Goal: Task Accomplishment & Management: Use online tool/utility

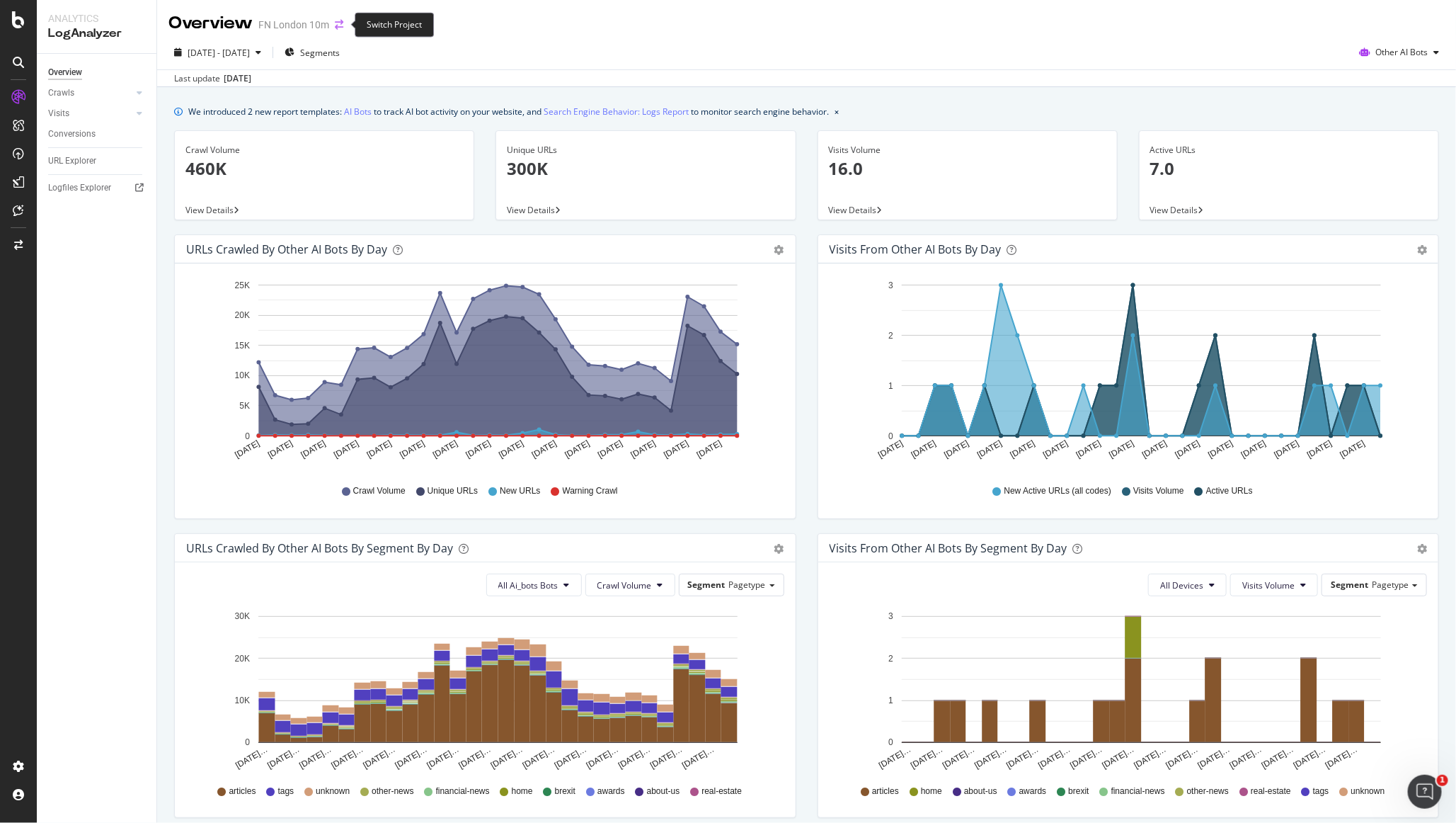
click at [338, 24] on icon "arrow-right-arrow-left" at bounding box center [338, 25] width 9 height 10
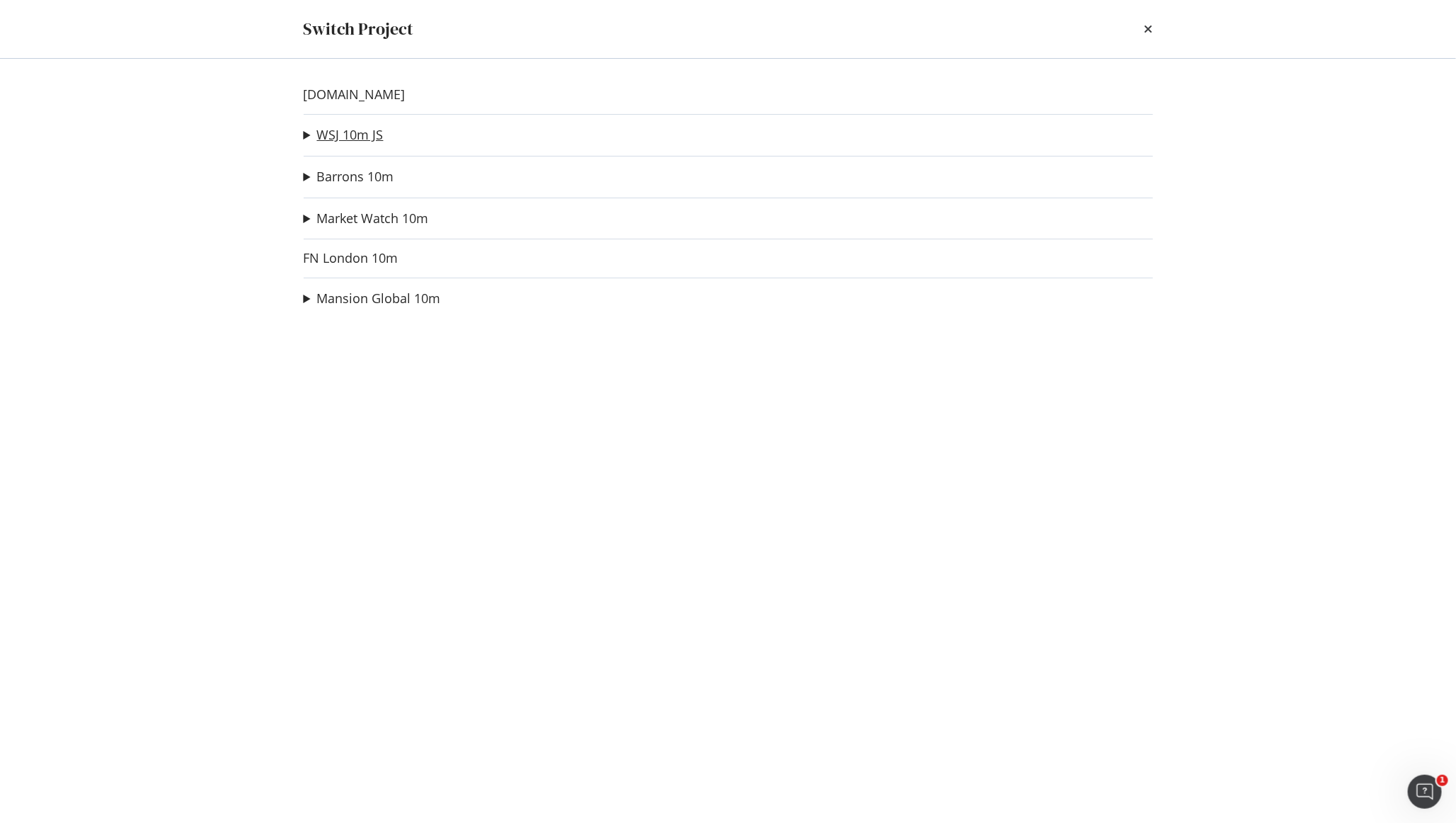
click at [347, 139] on link "WSJ 10m JS" at bounding box center [350, 134] width 67 height 15
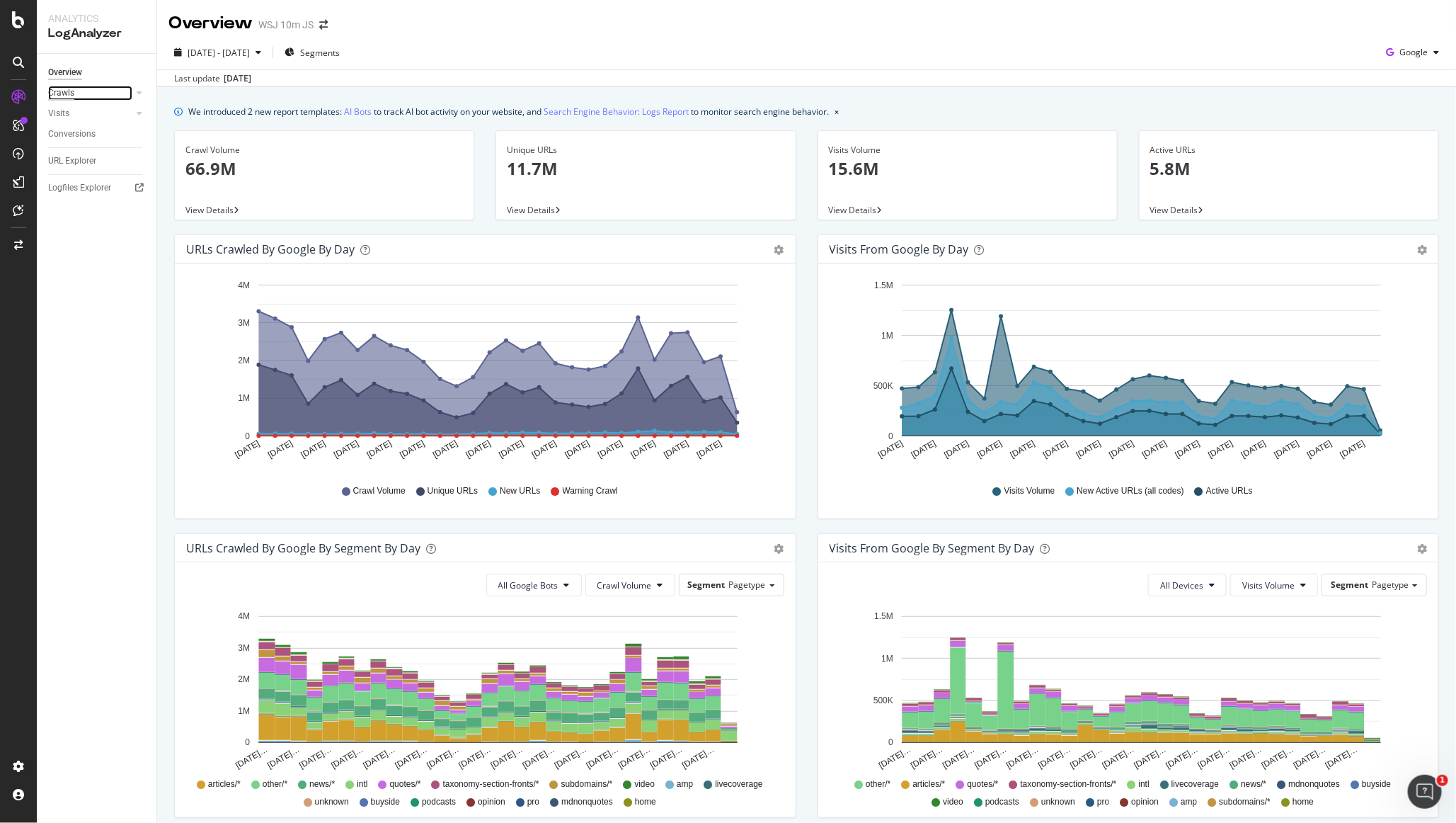
click at [73, 93] on div "Crawls" at bounding box center [61, 92] width 26 height 15
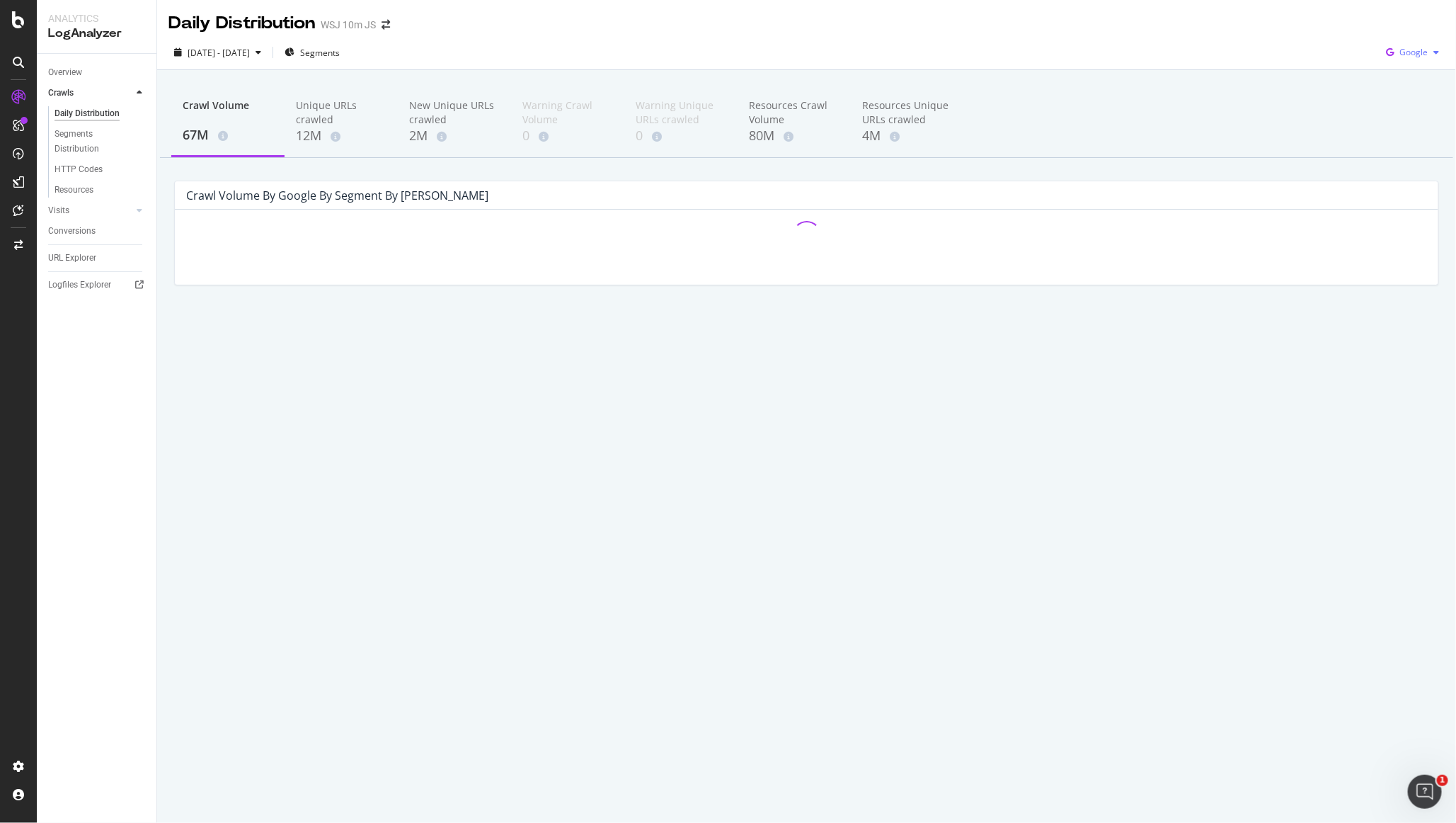
click at [1436, 56] on icon "button" at bounding box center [1436, 52] width 6 height 9
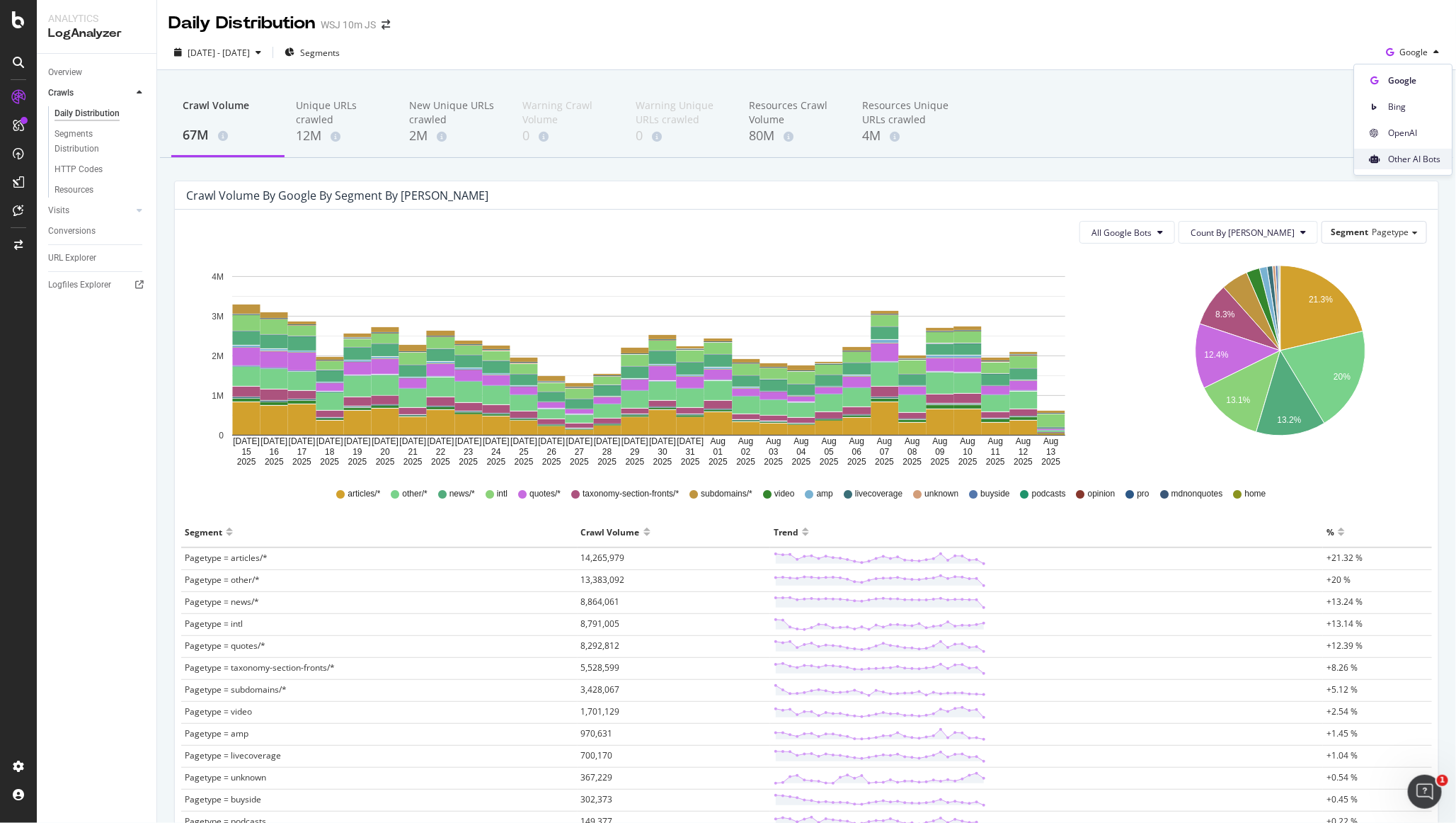
click at [1401, 149] on div "Other AI Bots" at bounding box center [1404, 159] width 98 height 21
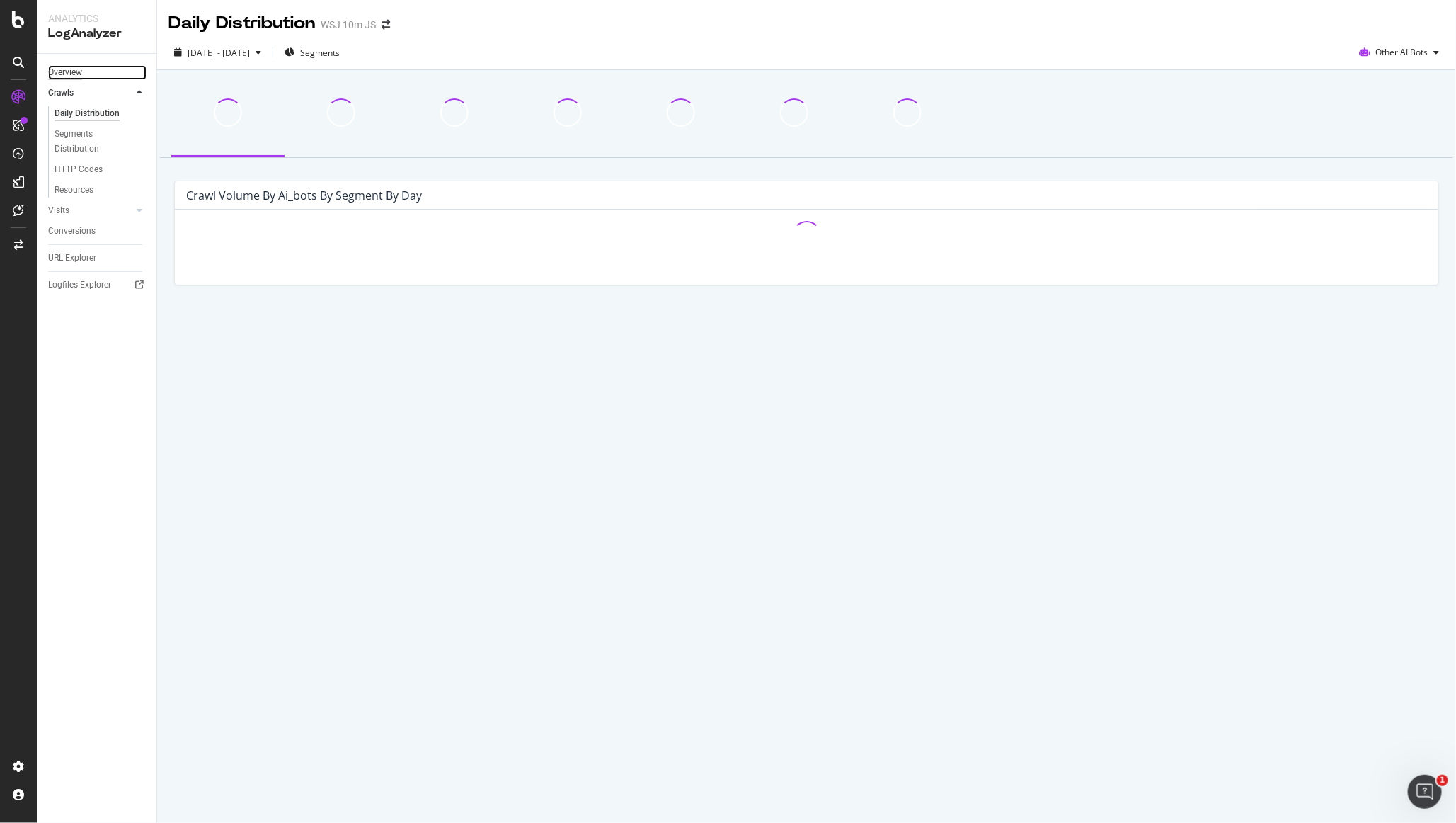
click at [70, 71] on div "Overview" at bounding box center [65, 72] width 34 height 15
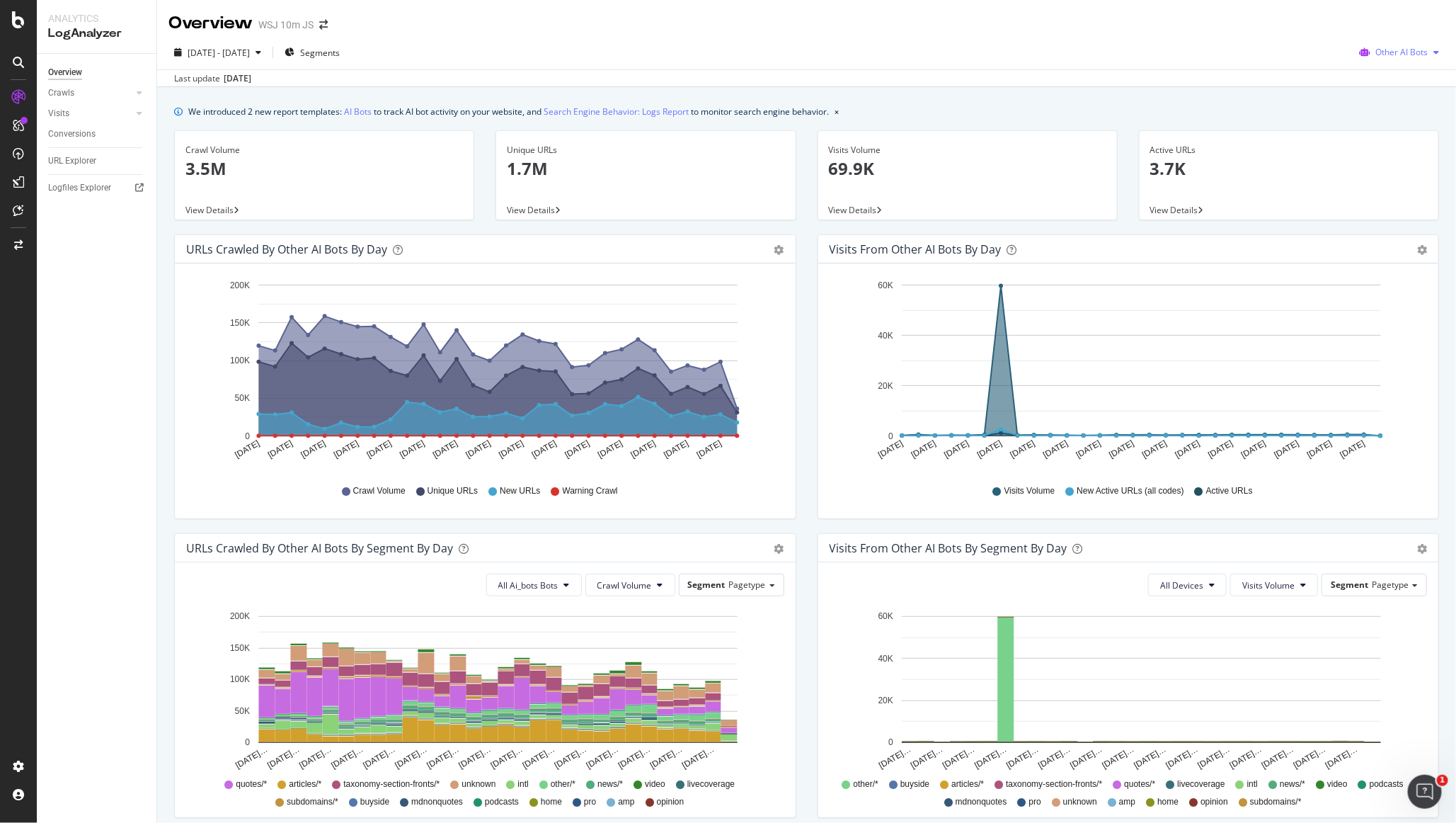
click at [1416, 61] on div "Other AI Bots" at bounding box center [1398, 53] width 91 height 22
click at [1405, 130] on span "OpenAI" at bounding box center [1411, 132] width 55 height 13
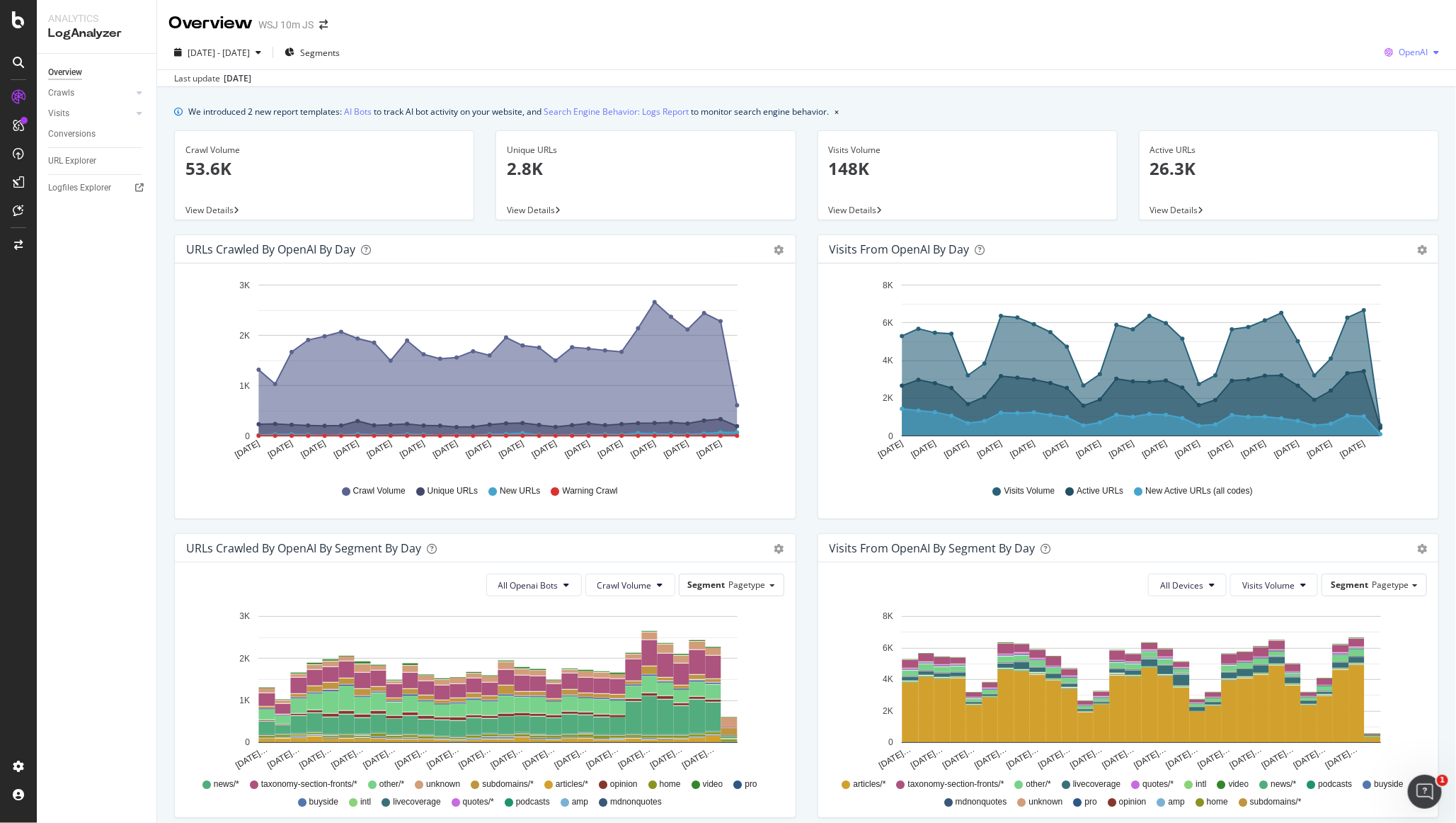
click at [1413, 44] on div "OpenAI" at bounding box center [1411, 53] width 66 height 22
click at [1394, 116] on div "Bing" at bounding box center [1404, 106] width 98 height 21
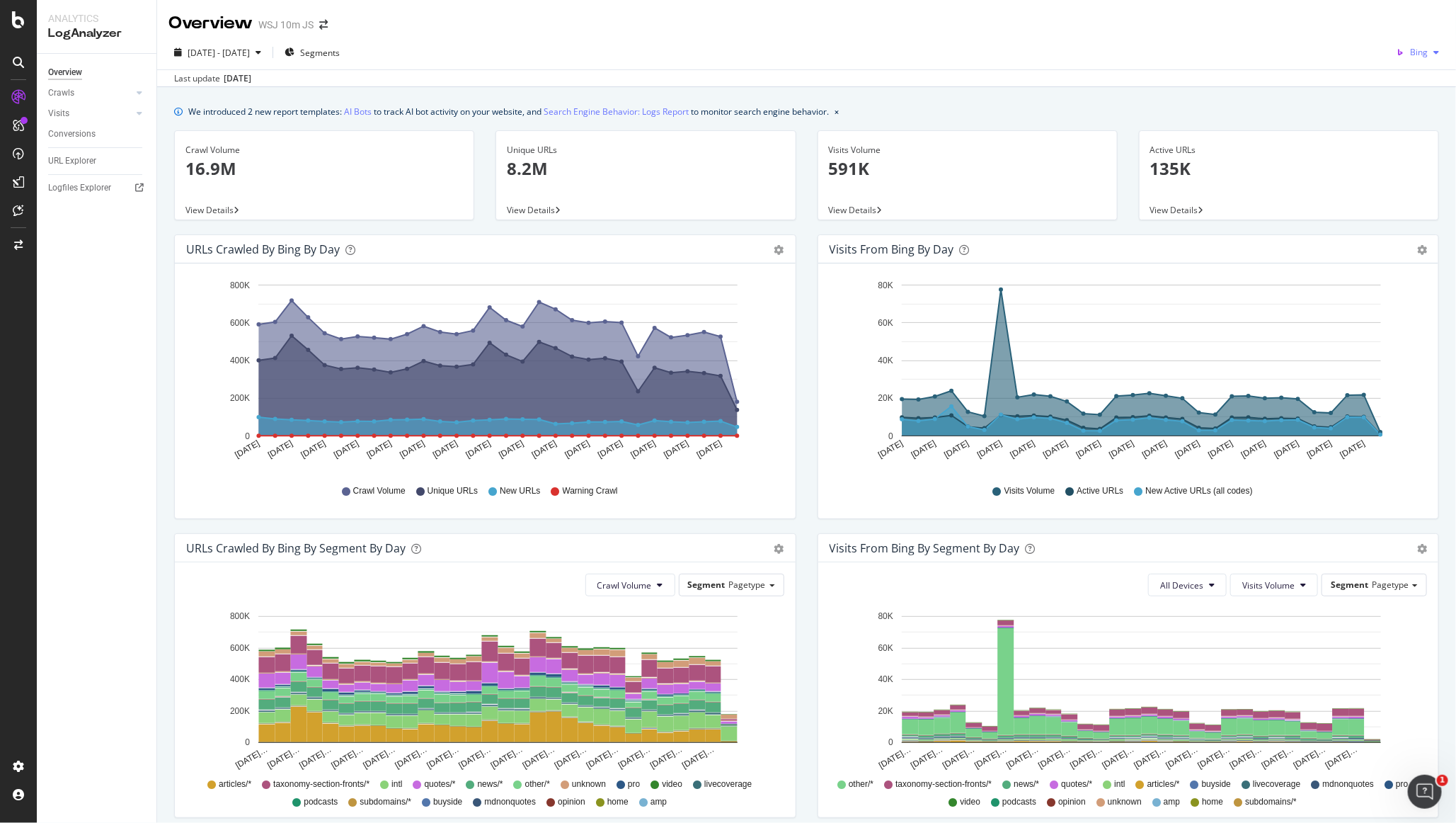
click at [1421, 50] on span "Bing" at bounding box center [1419, 52] width 18 height 12
click at [1416, 82] on span "Google" at bounding box center [1414, 80] width 52 height 13
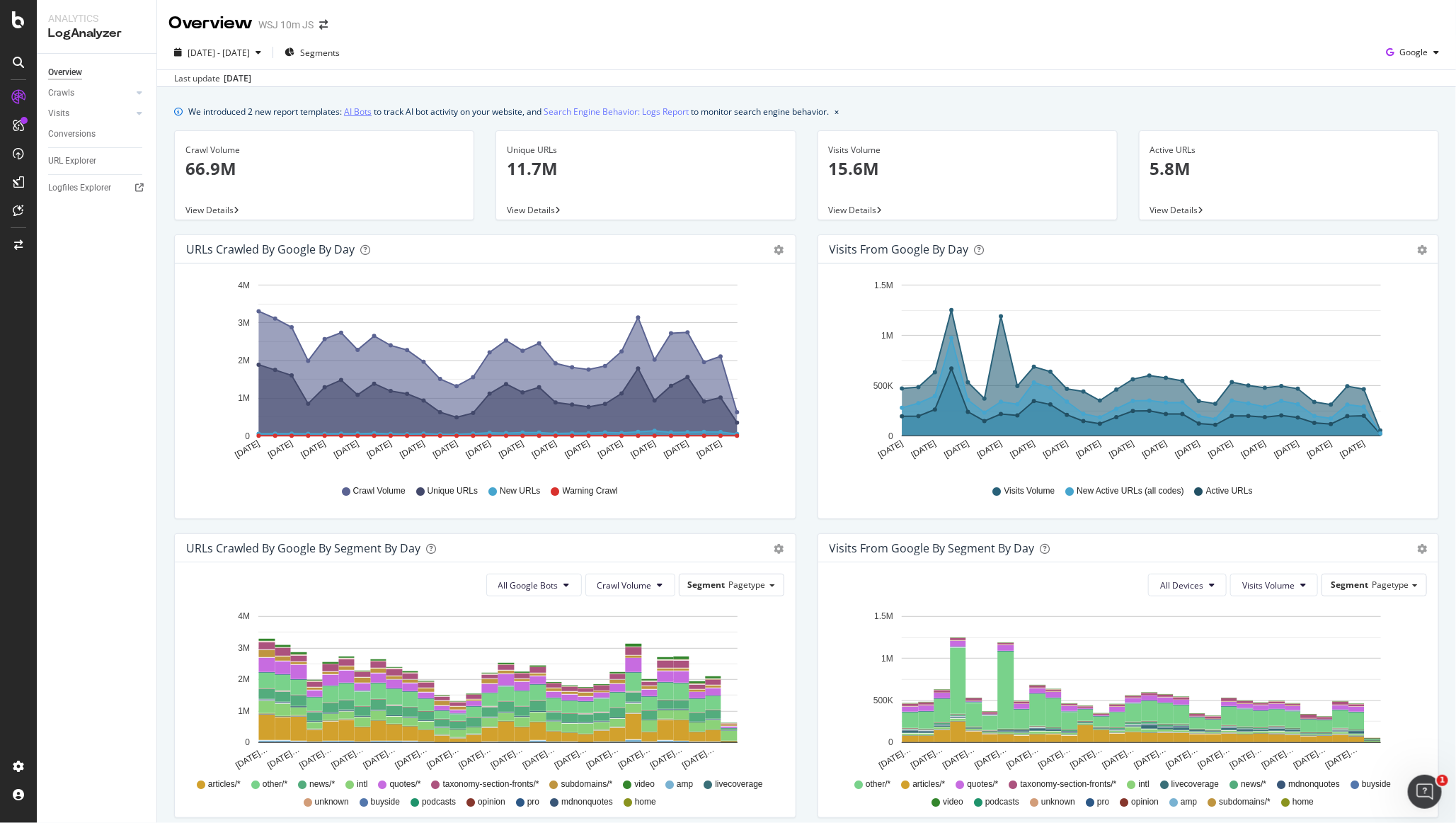
click at [347, 110] on link "AI Bots" at bounding box center [358, 111] width 27 height 15
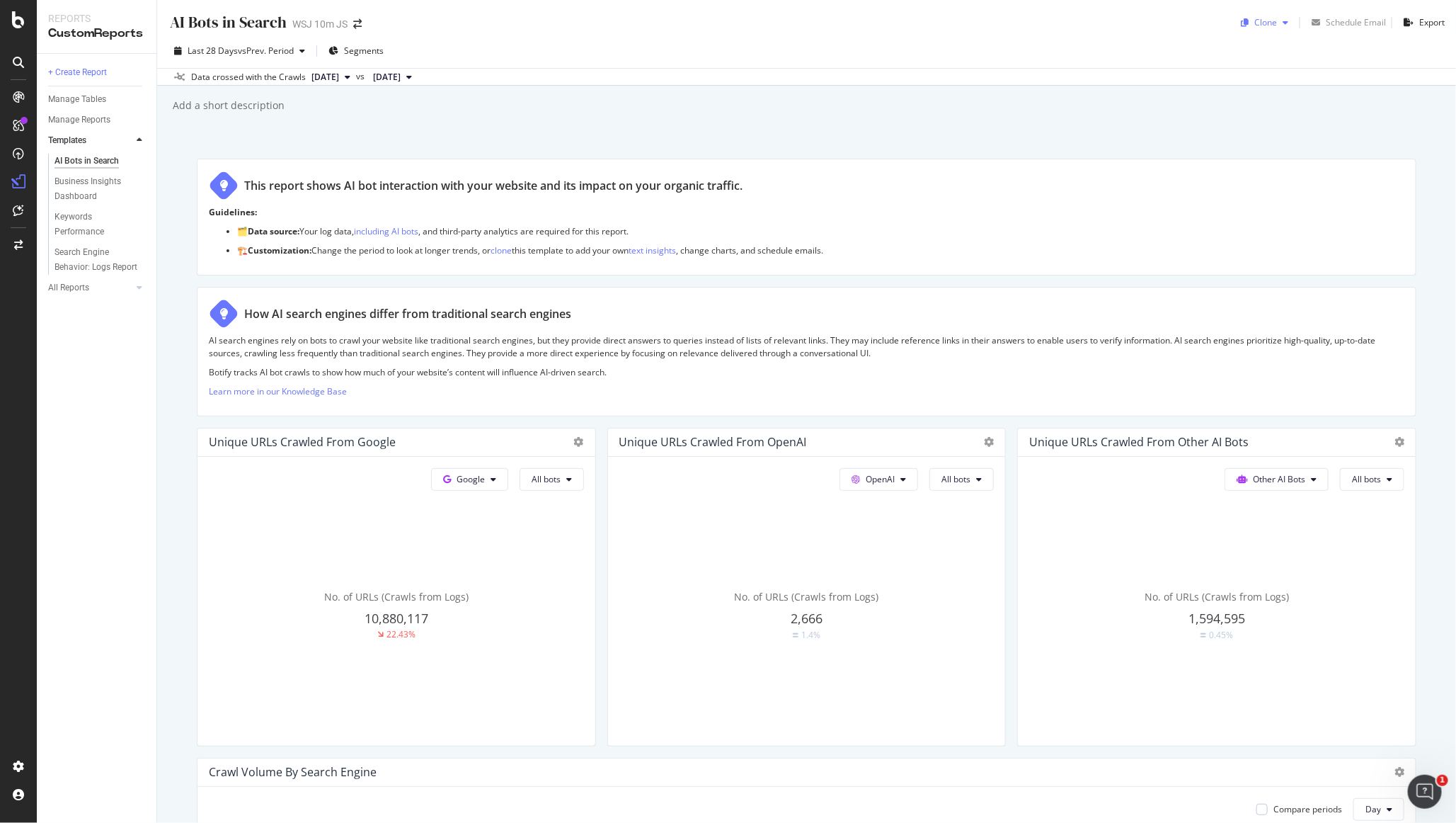
click at [1258, 15] on div "Clone" at bounding box center [1265, 23] width 59 height 22
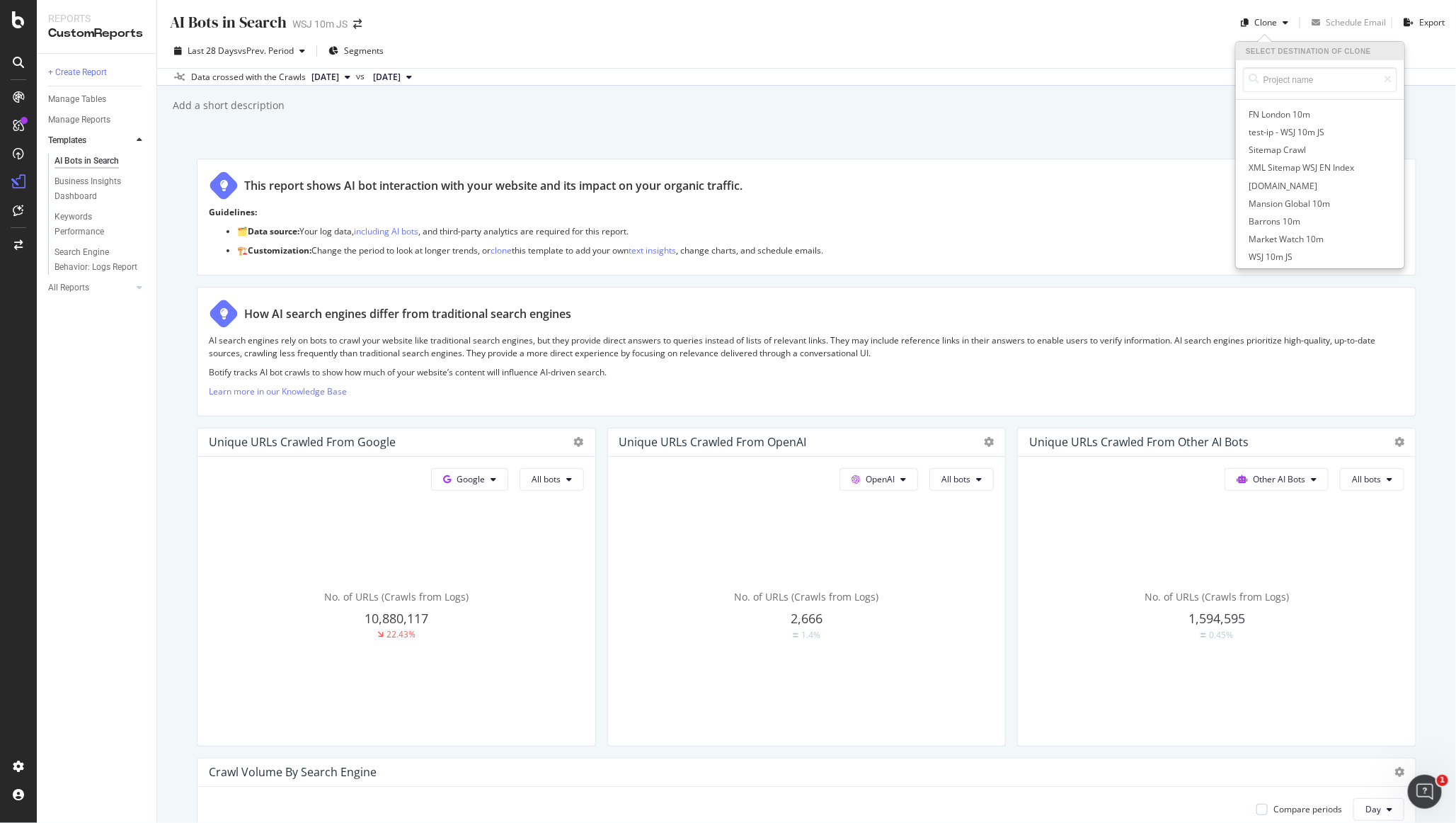
click at [1046, 129] on div "AI Bots in Search AI Bots in Search WSJ 10m JS Clone Select destination of clon…" at bounding box center [806, 411] width 1299 height 823
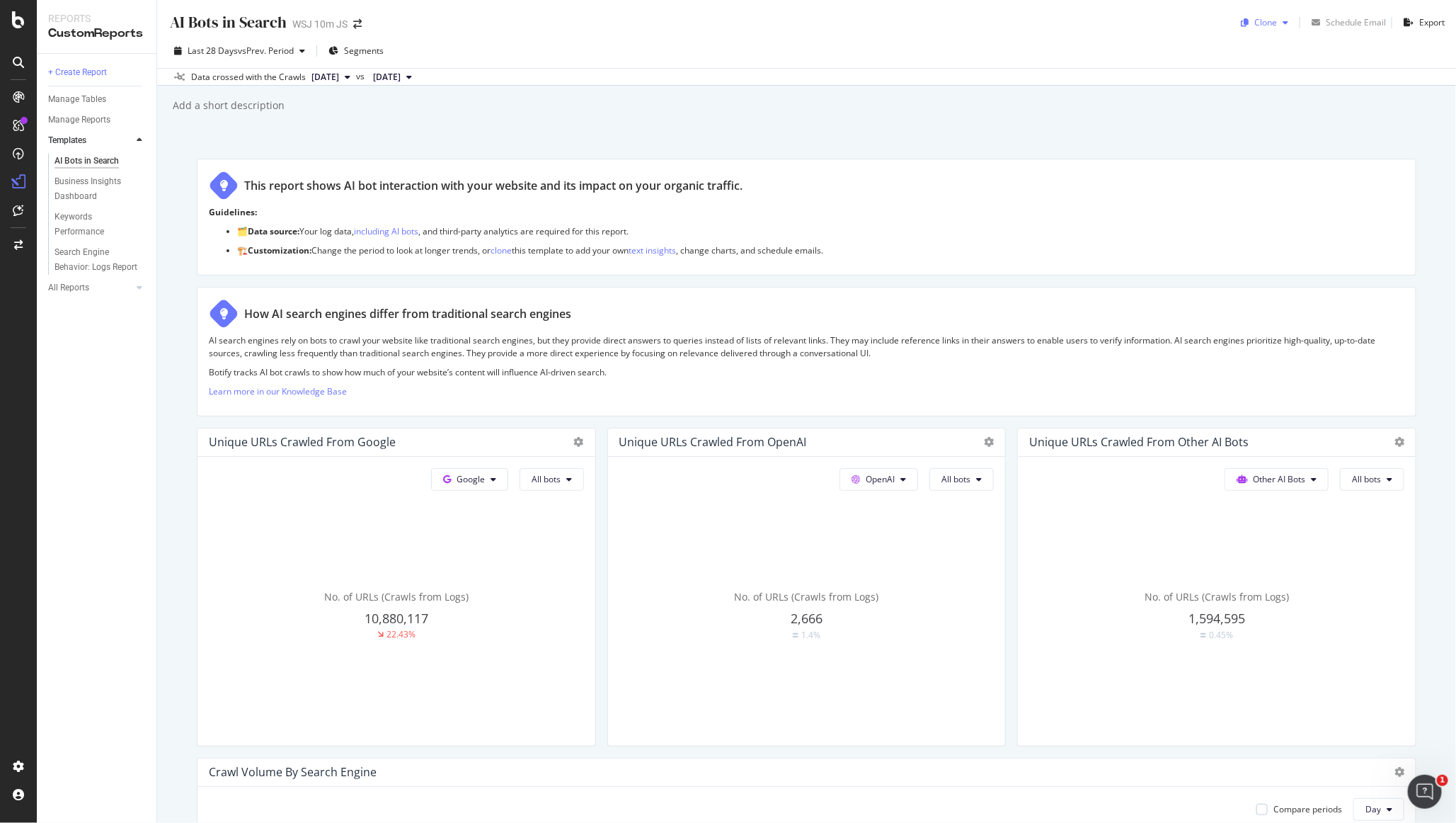
click at [1273, 21] on div "Clone" at bounding box center [1265, 23] width 23 height 12
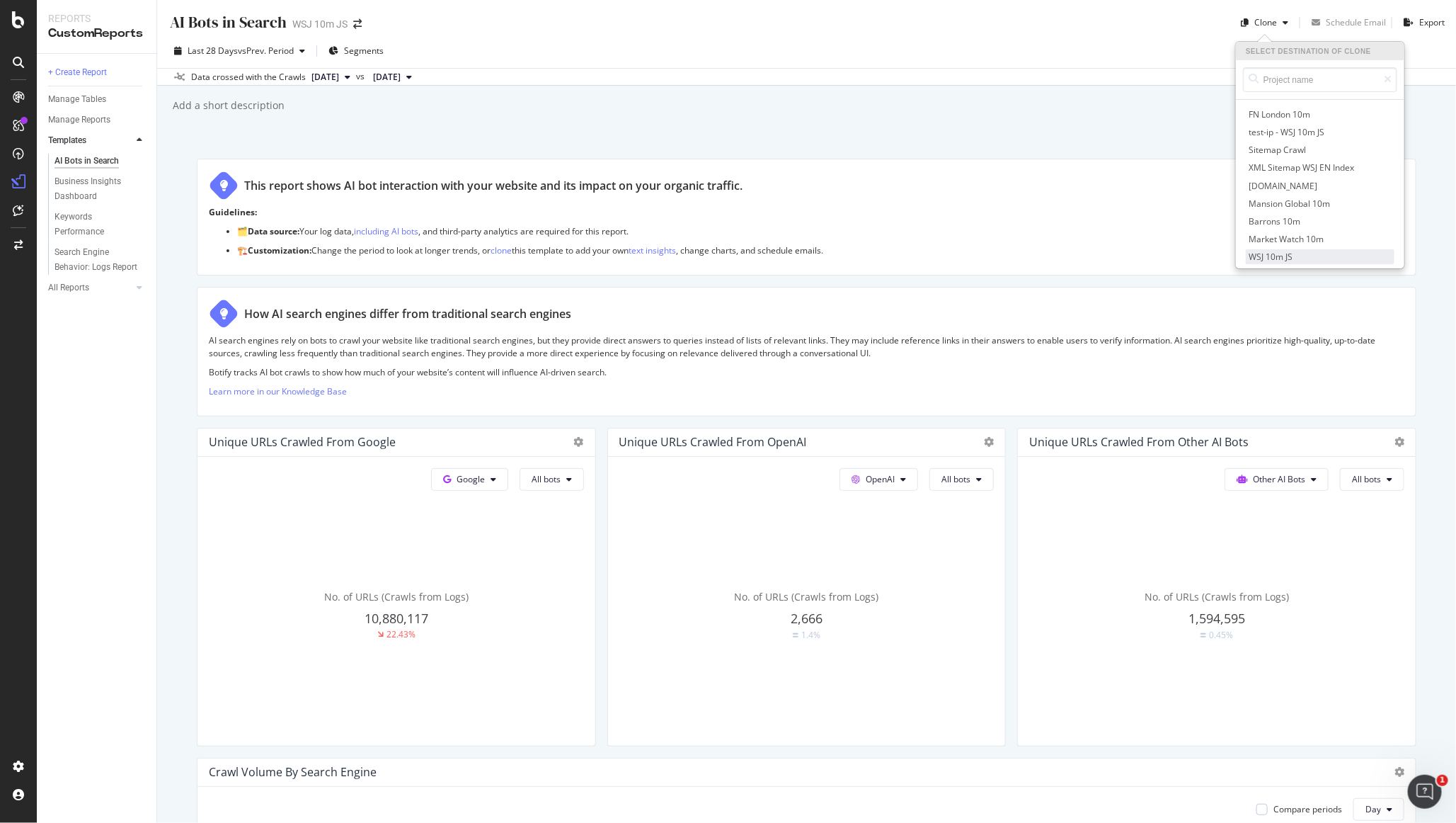
click at [1264, 251] on span "WSJ 10m JS" at bounding box center [1320, 256] width 149 height 15
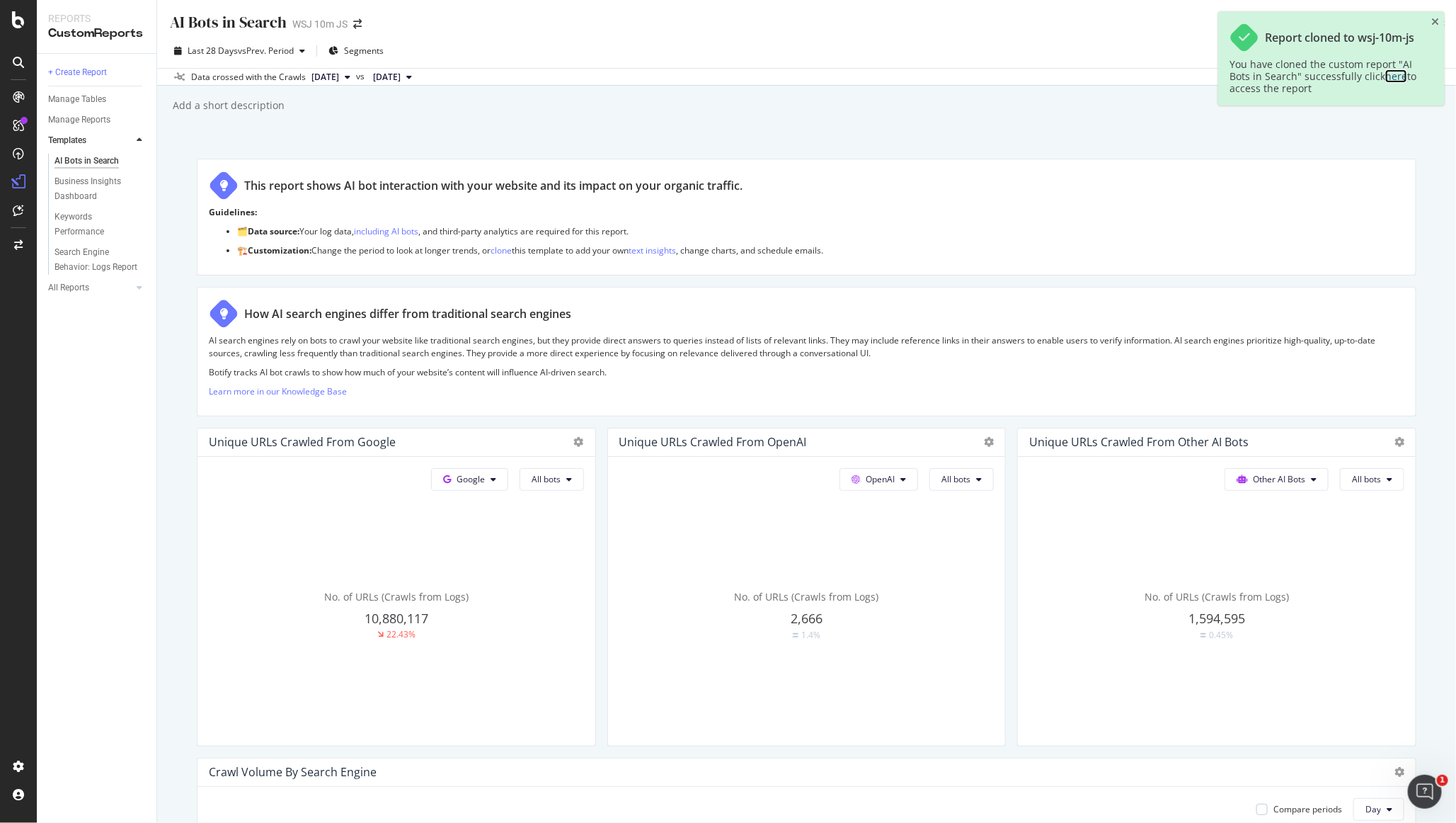
click at [1395, 79] on link "here" at bounding box center [1396, 77] width 22 height 14
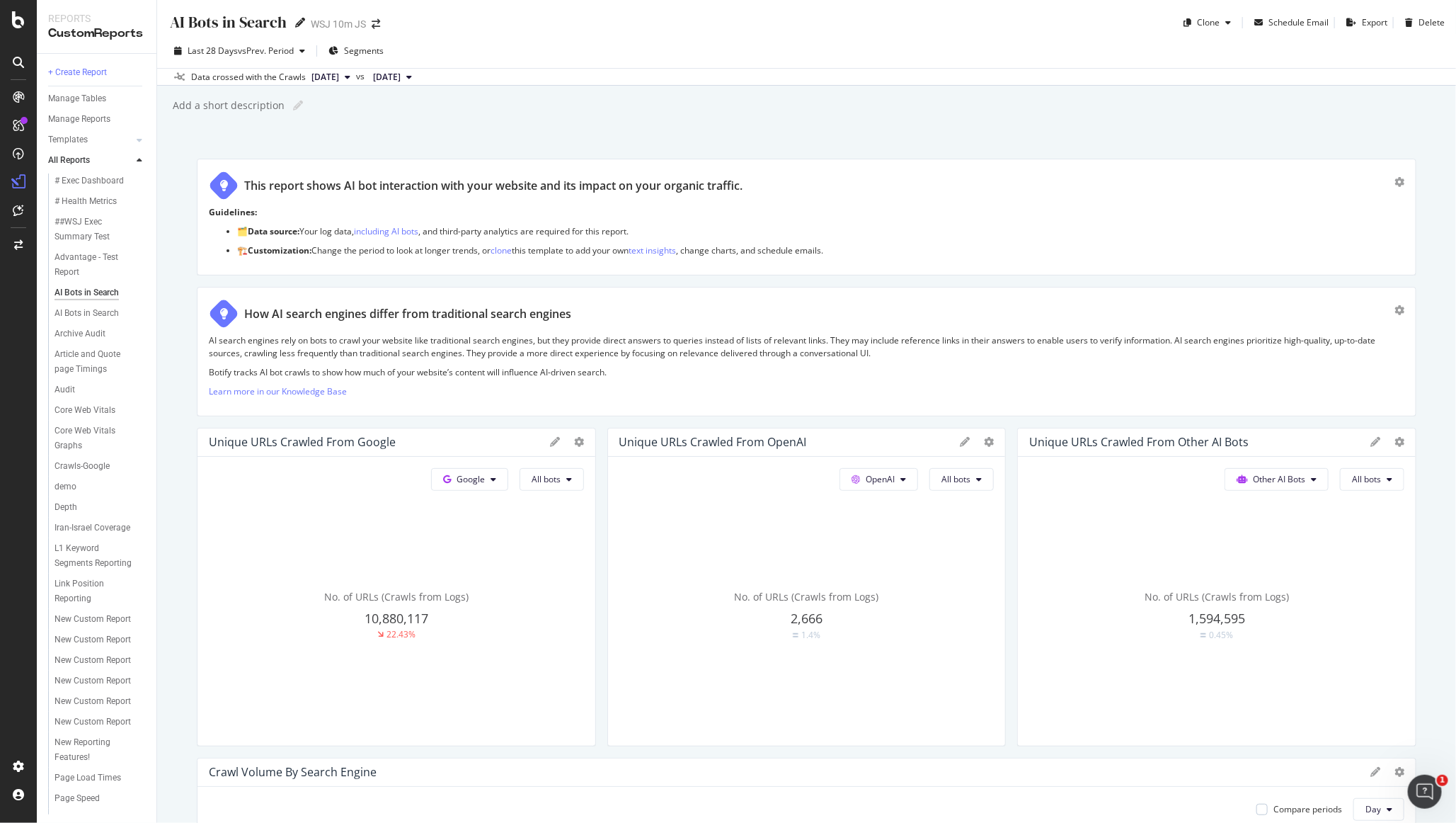
click at [297, 26] on icon at bounding box center [300, 23] width 10 height 10
type input "ES: AI Bots in Search"
click at [342, 130] on div "ES: AI Bots in Search ES: AI Bots in Search WSJ 10m JS Clone Schedule Email Exp…" at bounding box center [806, 411] width 1299 height 823
click at [106, 627] on div "New Custom Report" at bounding box center [93, 634] width 76 height 15
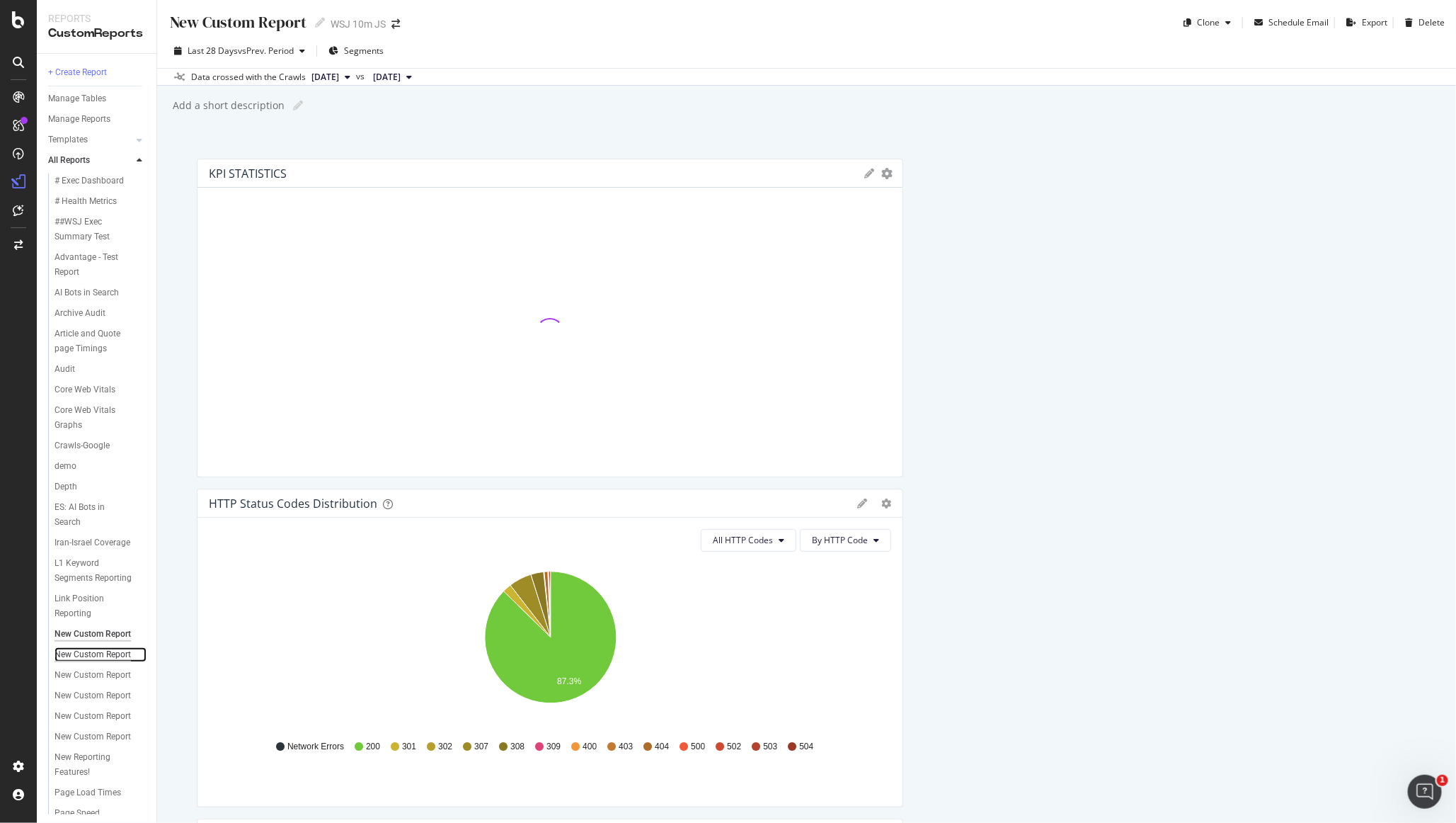
click at [106, 647] on div "New Custom Report" at bounding box center [93, 654] width 76 height 15
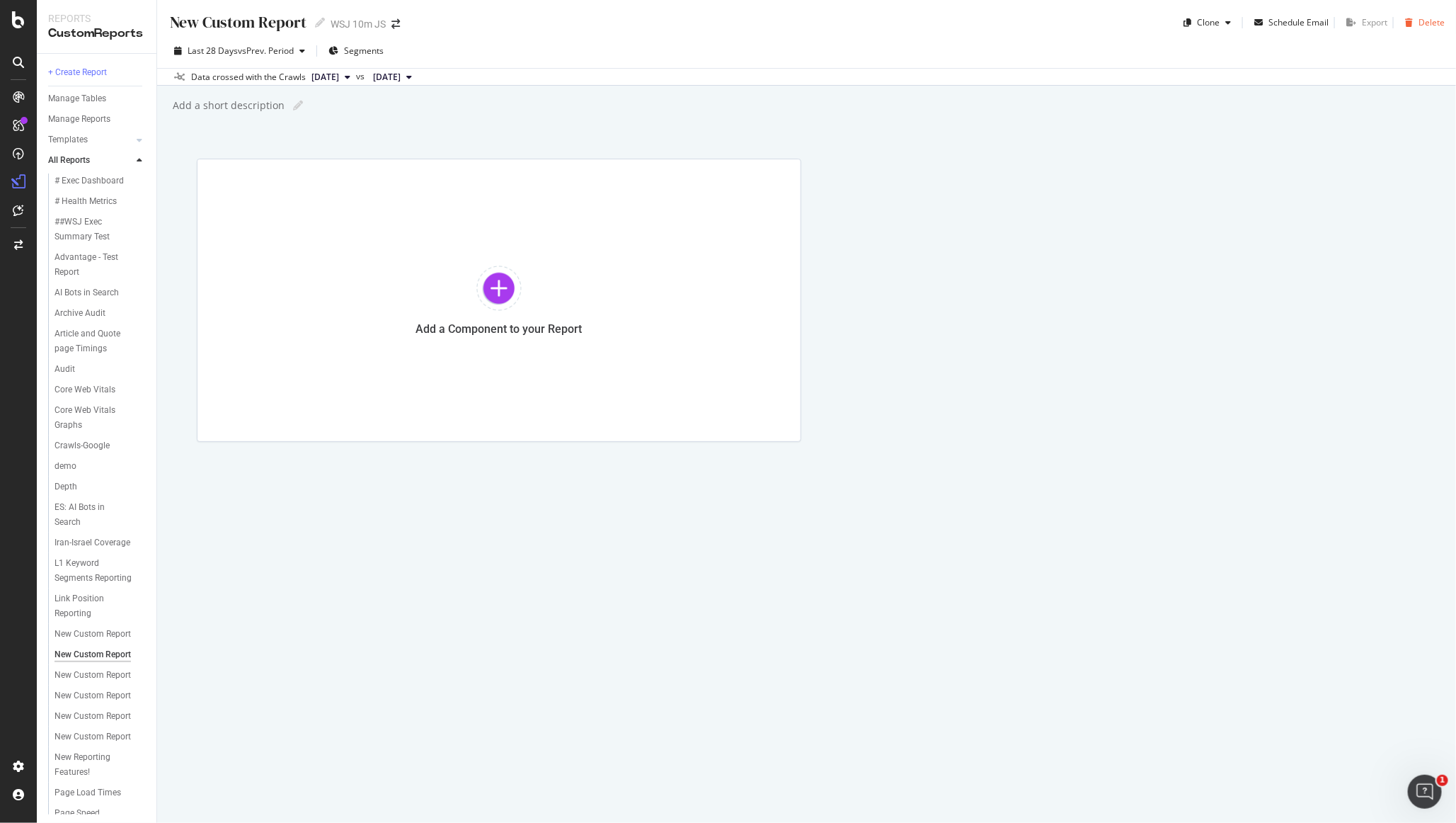
click at [1419, 17] on div "Delete" at bounding box center [1431, 23] width 26 height 12
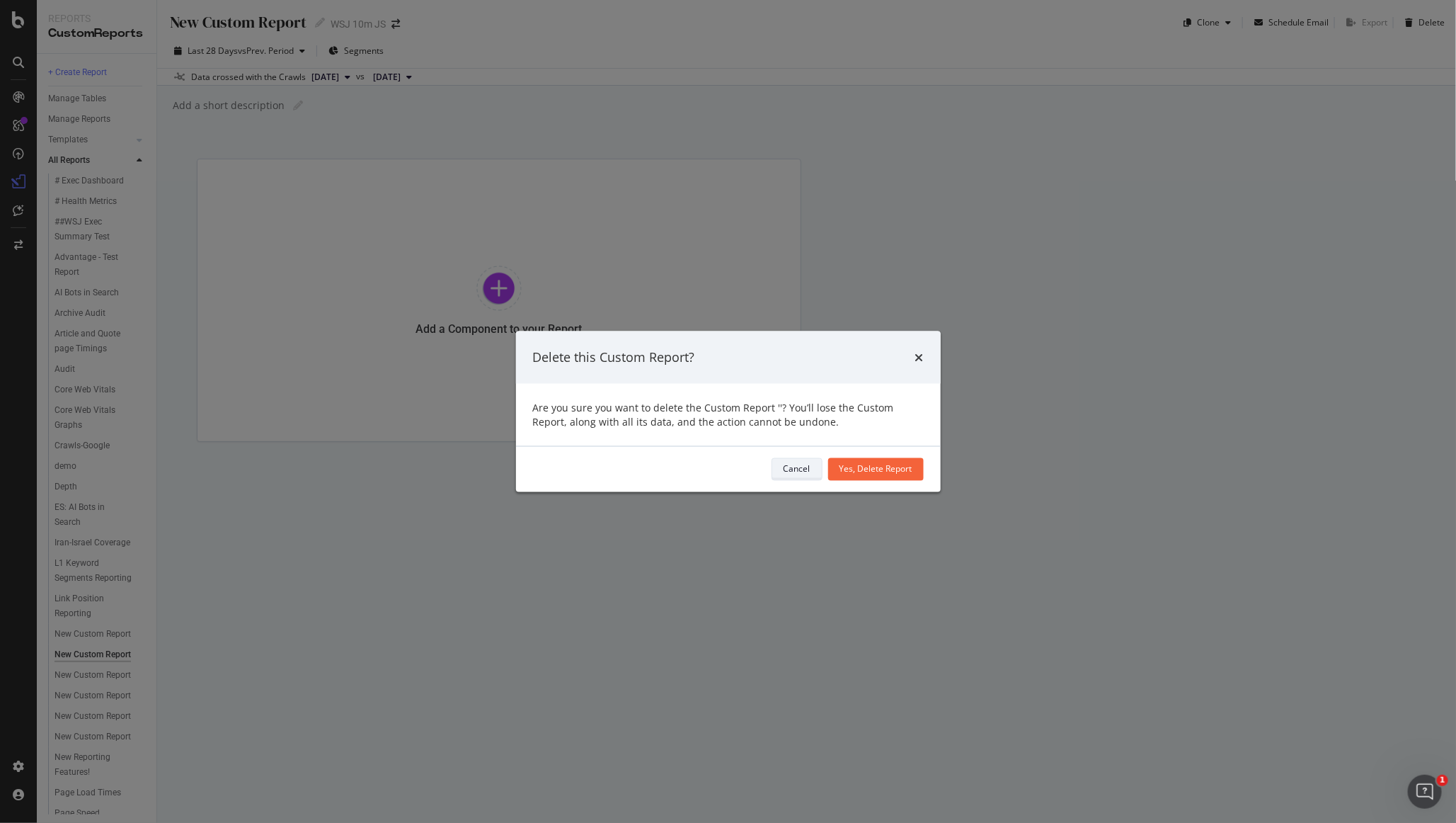
click at [802, 471] on div "Cancel" at bounding box center [796, 469] width 26 height 12
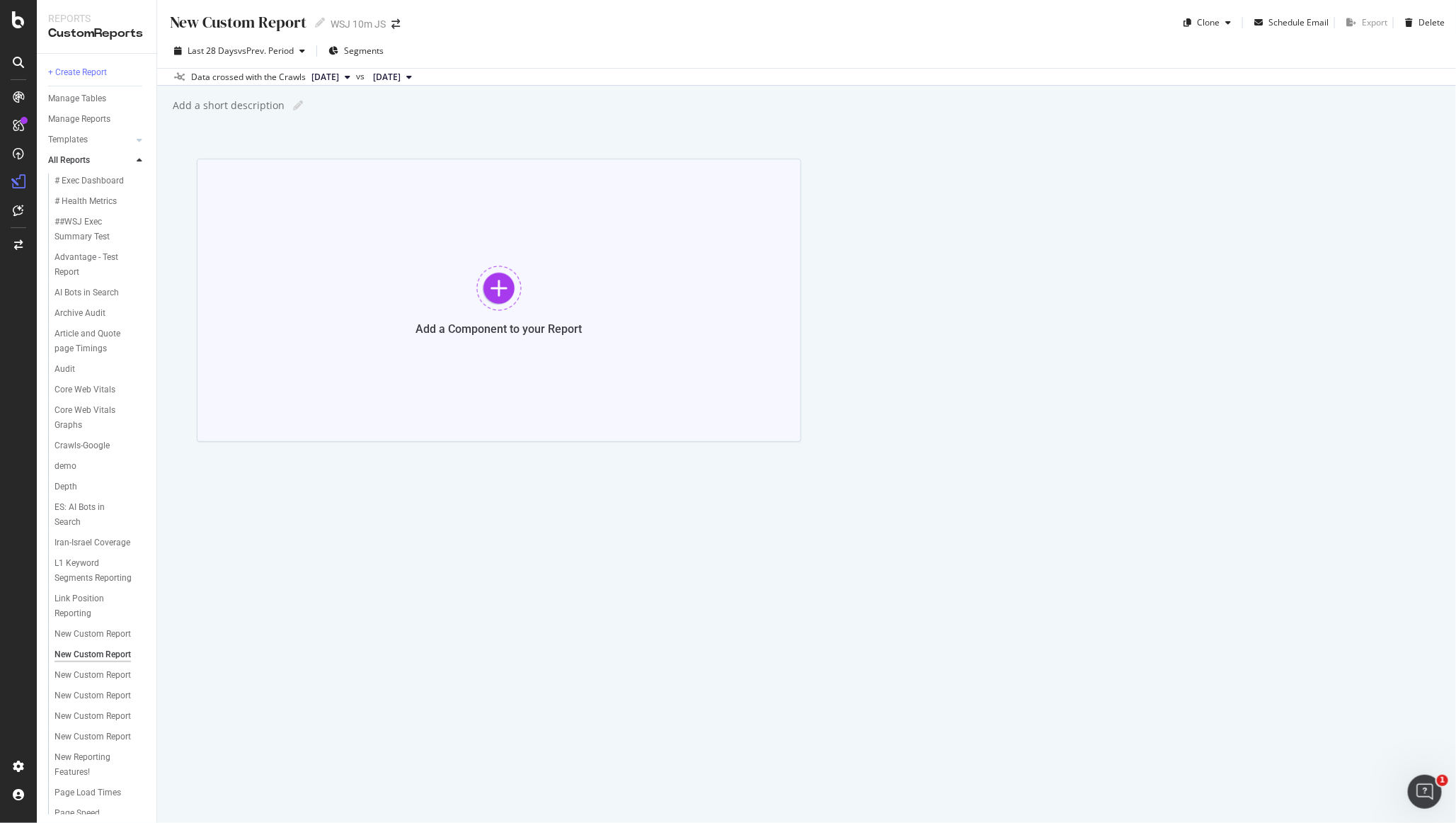
click at [537, 294] on div "Add a Component to your Report" at bounding box center [499, 300] width 604 height 283
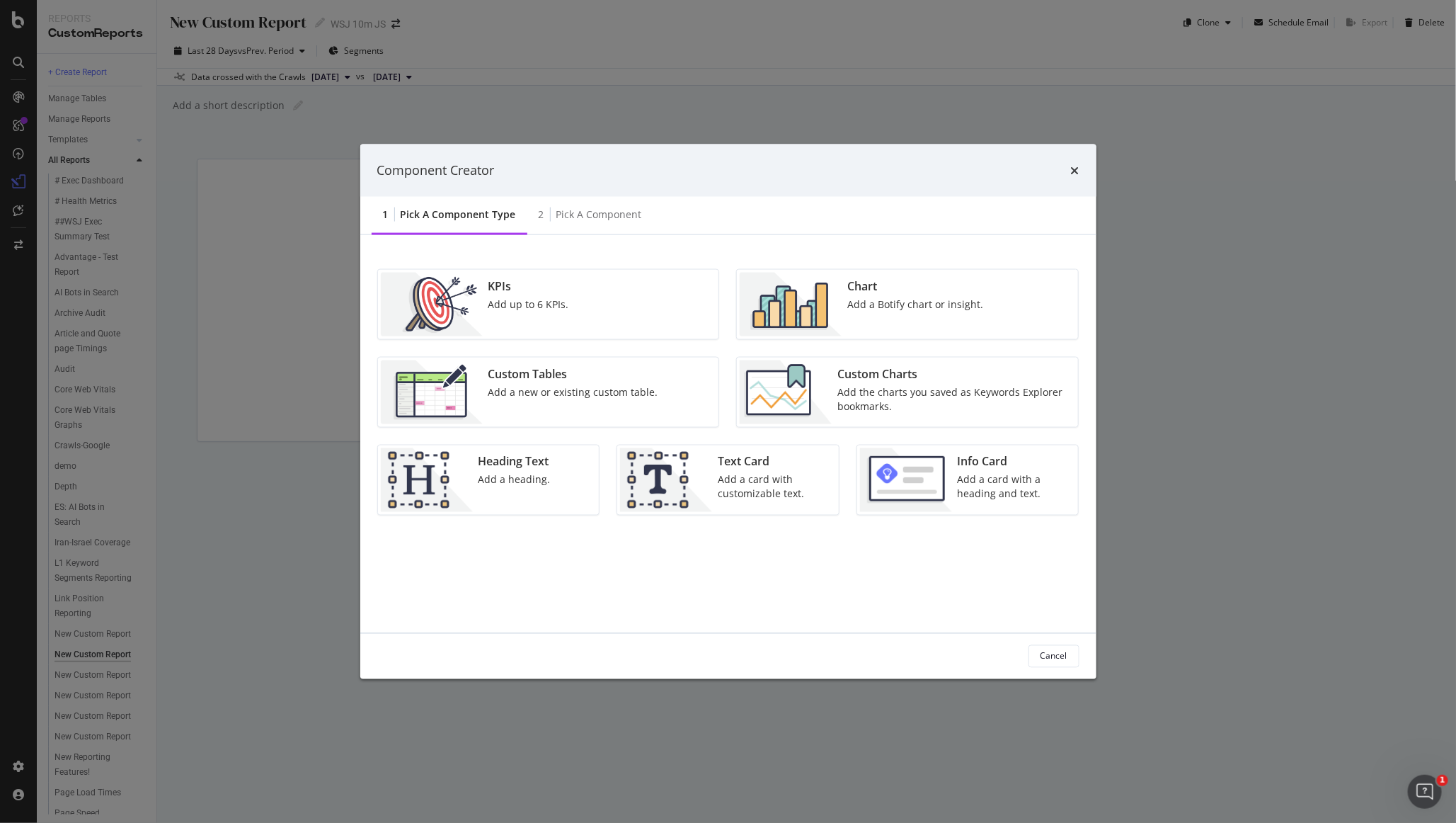
click at [527, 375] on div "Custom Tables" at bounding box center [573, 373] width 170 height 17
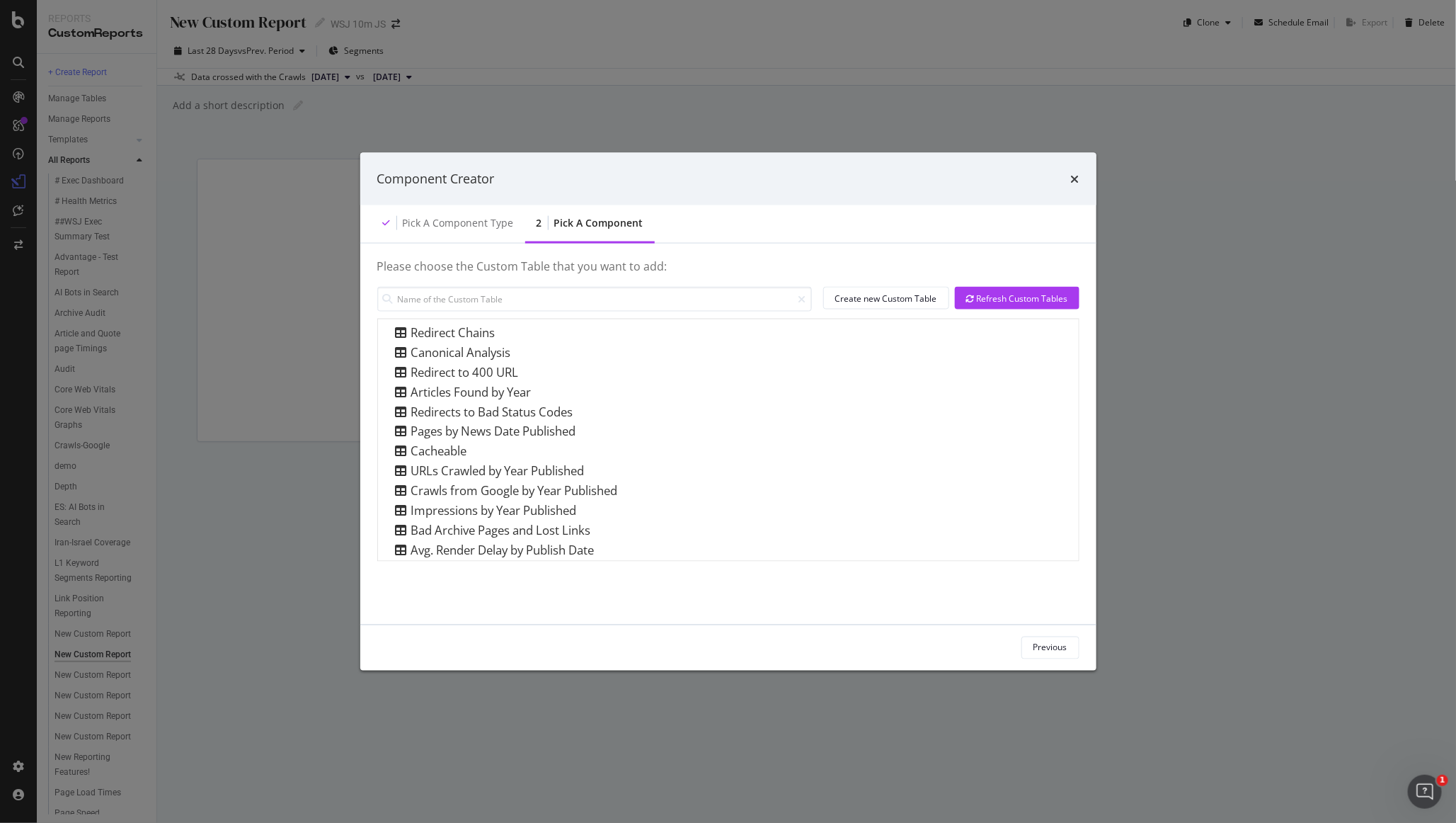
scroll to position [307, 0]
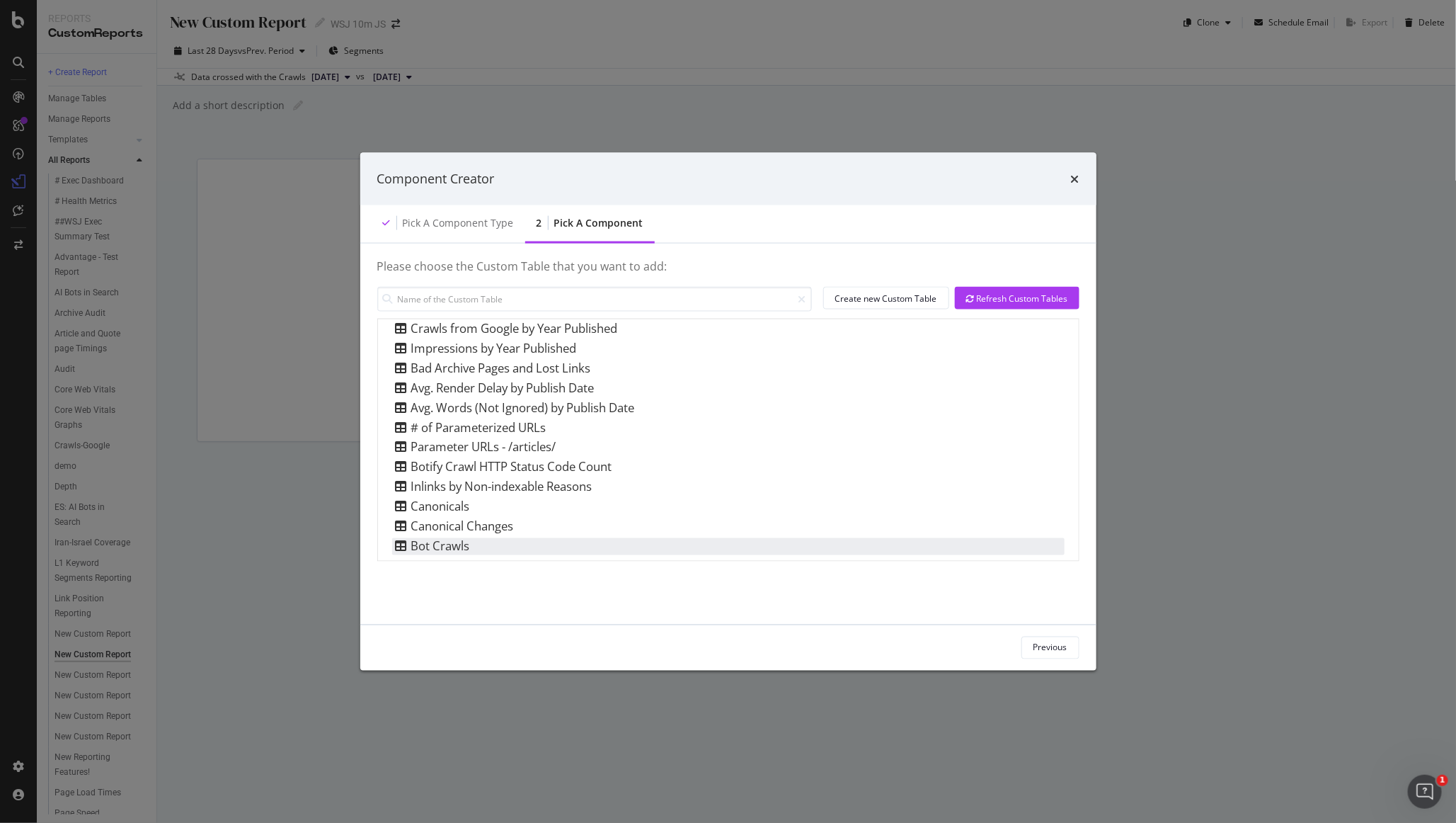
click at [883, 543] on div "Bot Crawls" at bounding box center [728, 546] width 673 height 17
click at [1032, 653] on div "Add Component" at bounding box center [1035, 647] width 64 height 12
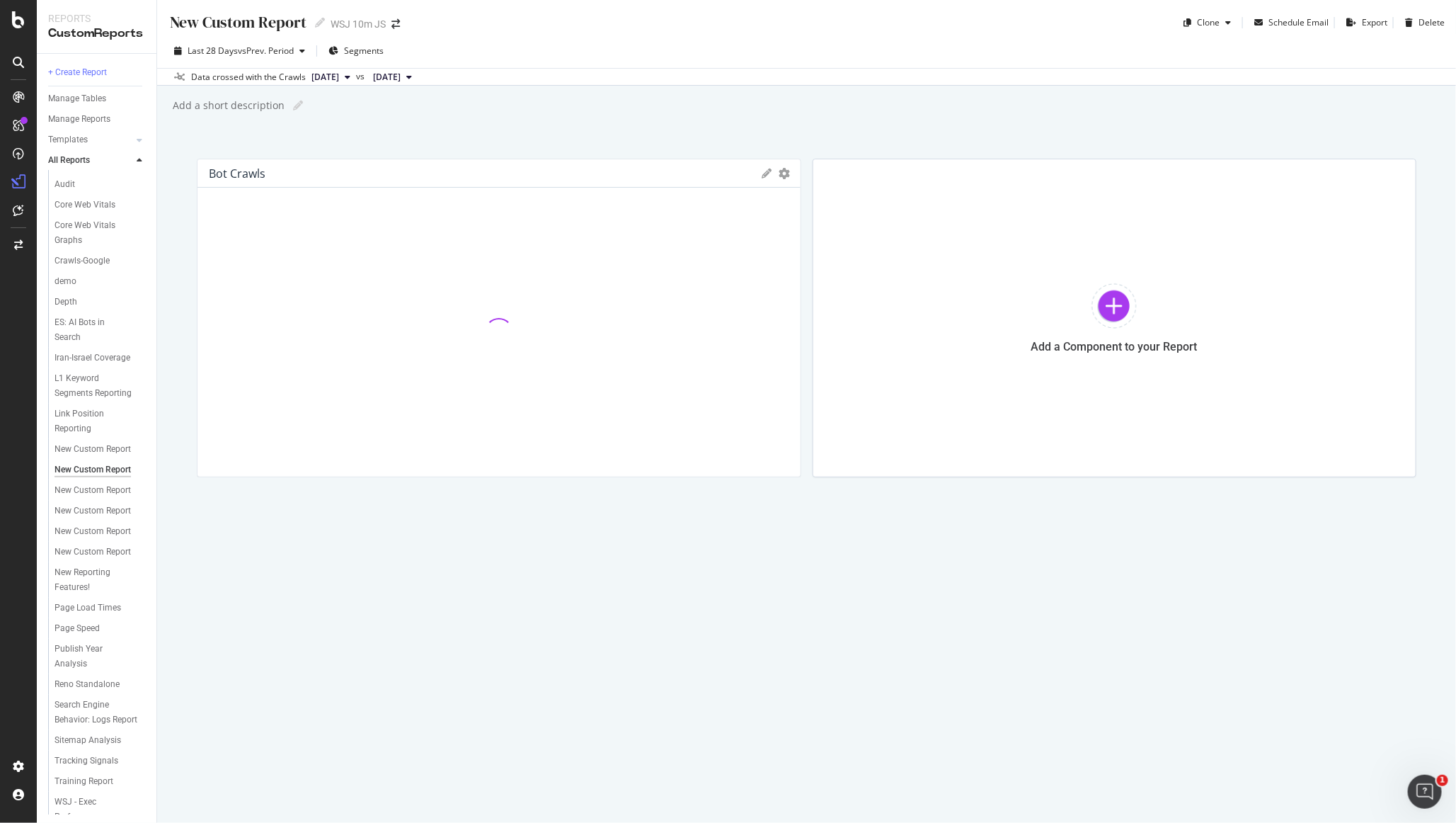
scroll to position [252, 0]
